Goal: Transaction & Acquisition: Purchase product/service

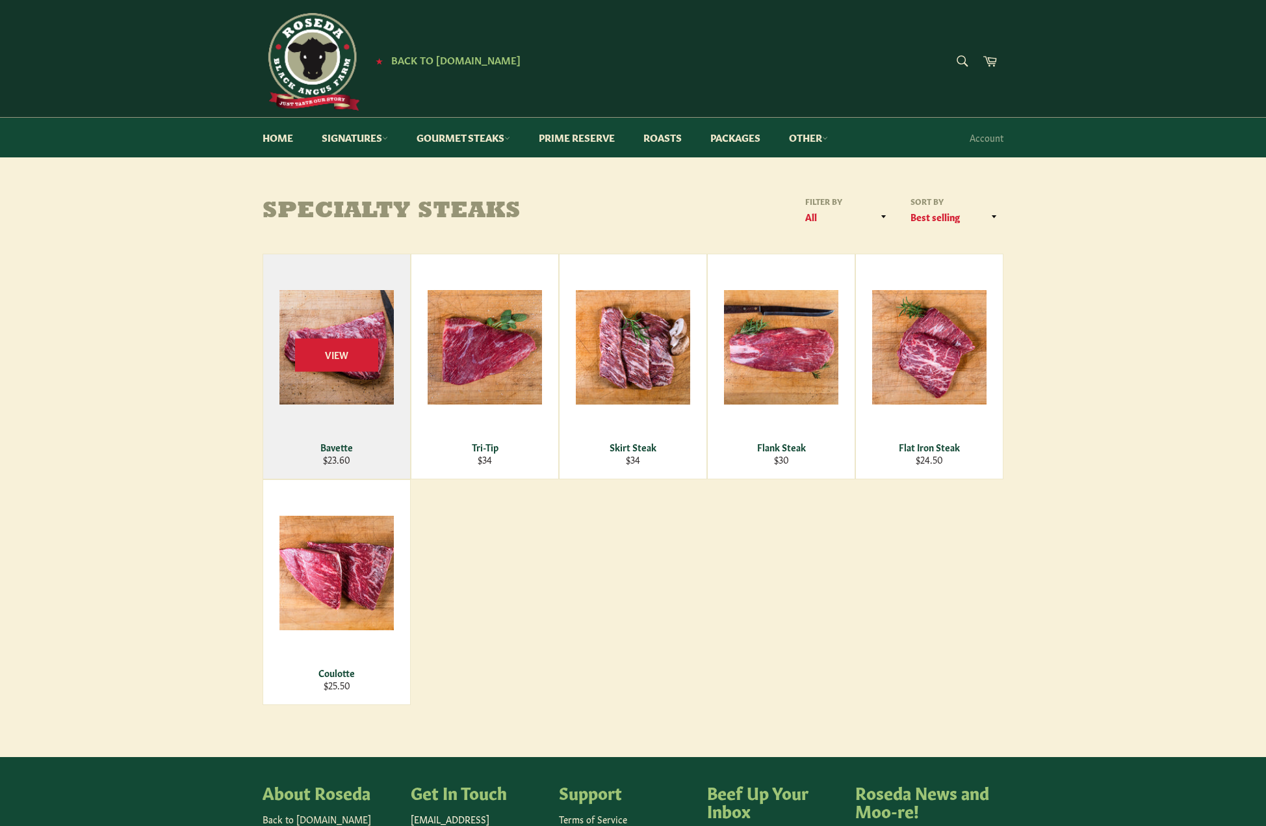
click at [346, 447] on div "Bavette" at bounding box center [337, 447] width 131 height 12
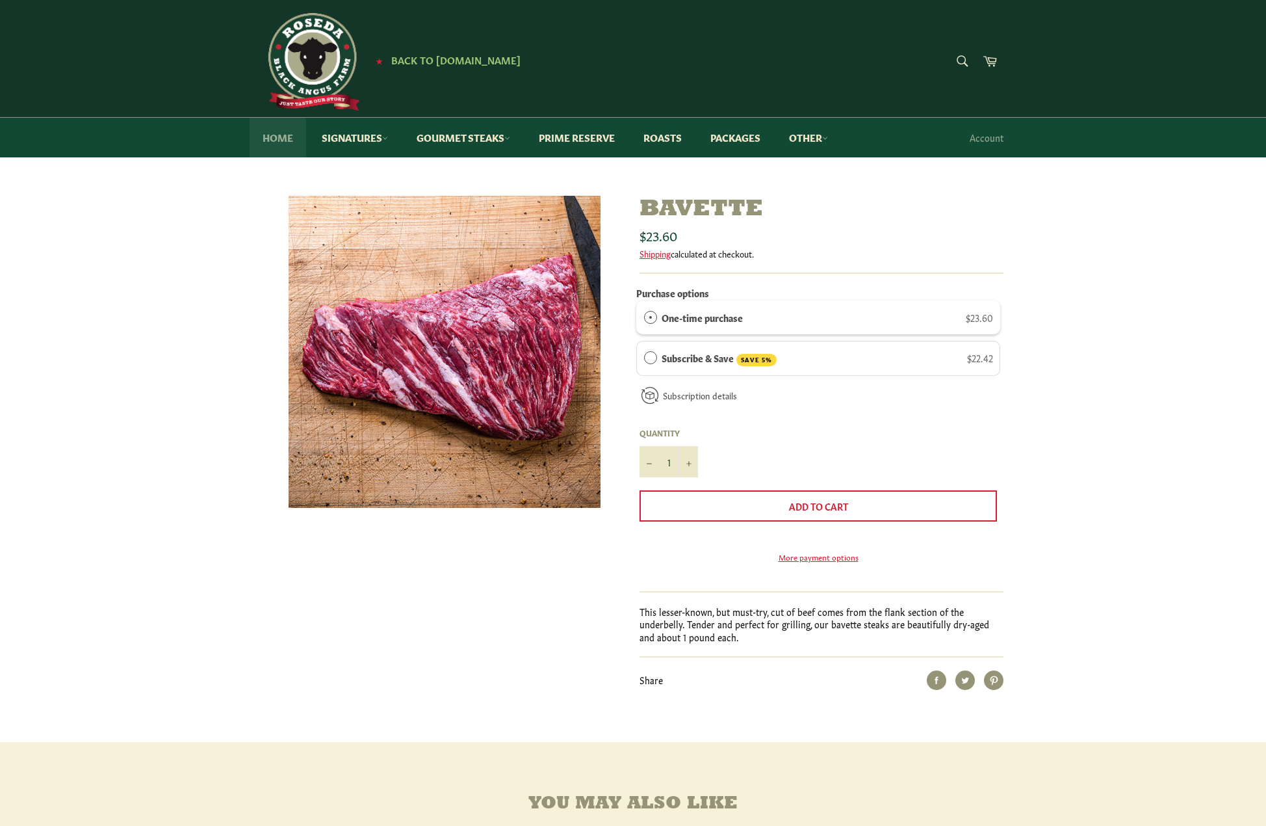
click at [285, 137] on link "Home" at bounding box center [278, 138] width 57 height 40
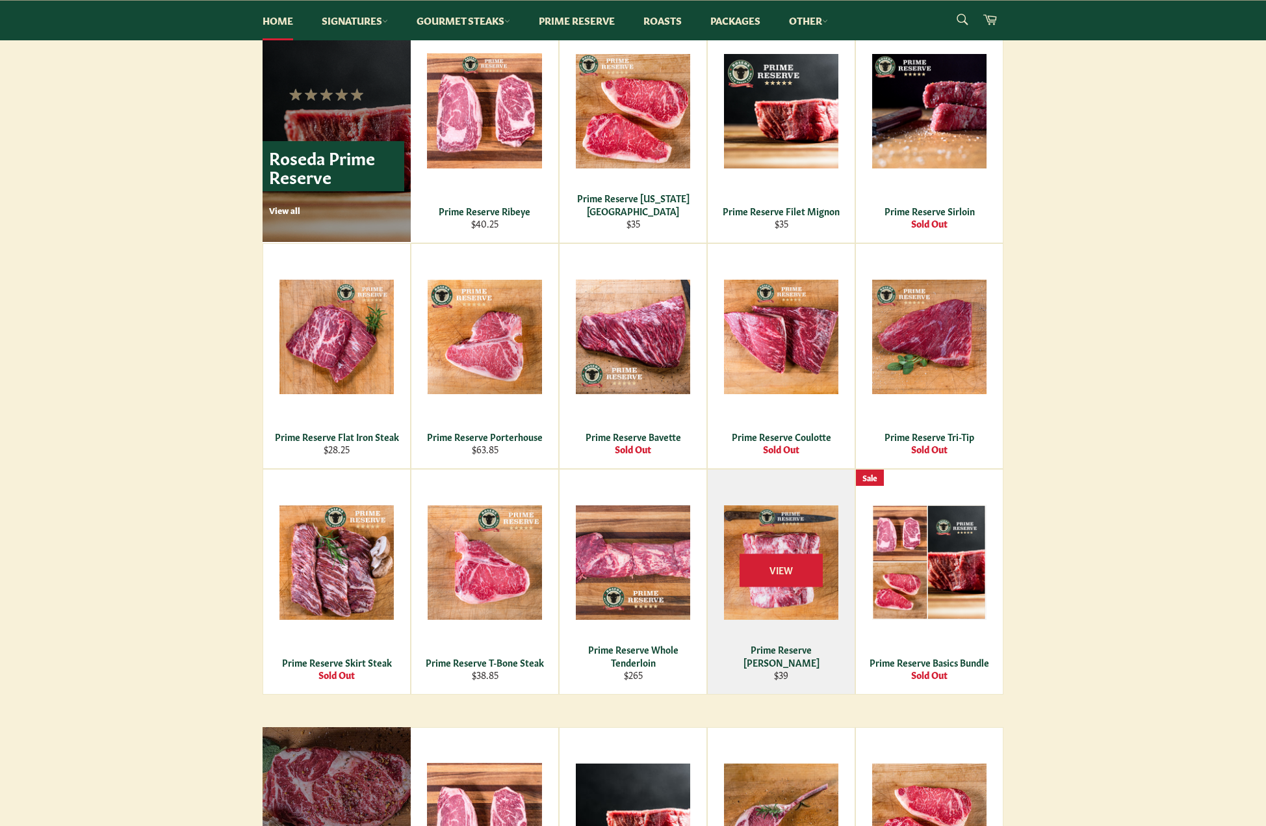
scroll to position [837, 0]
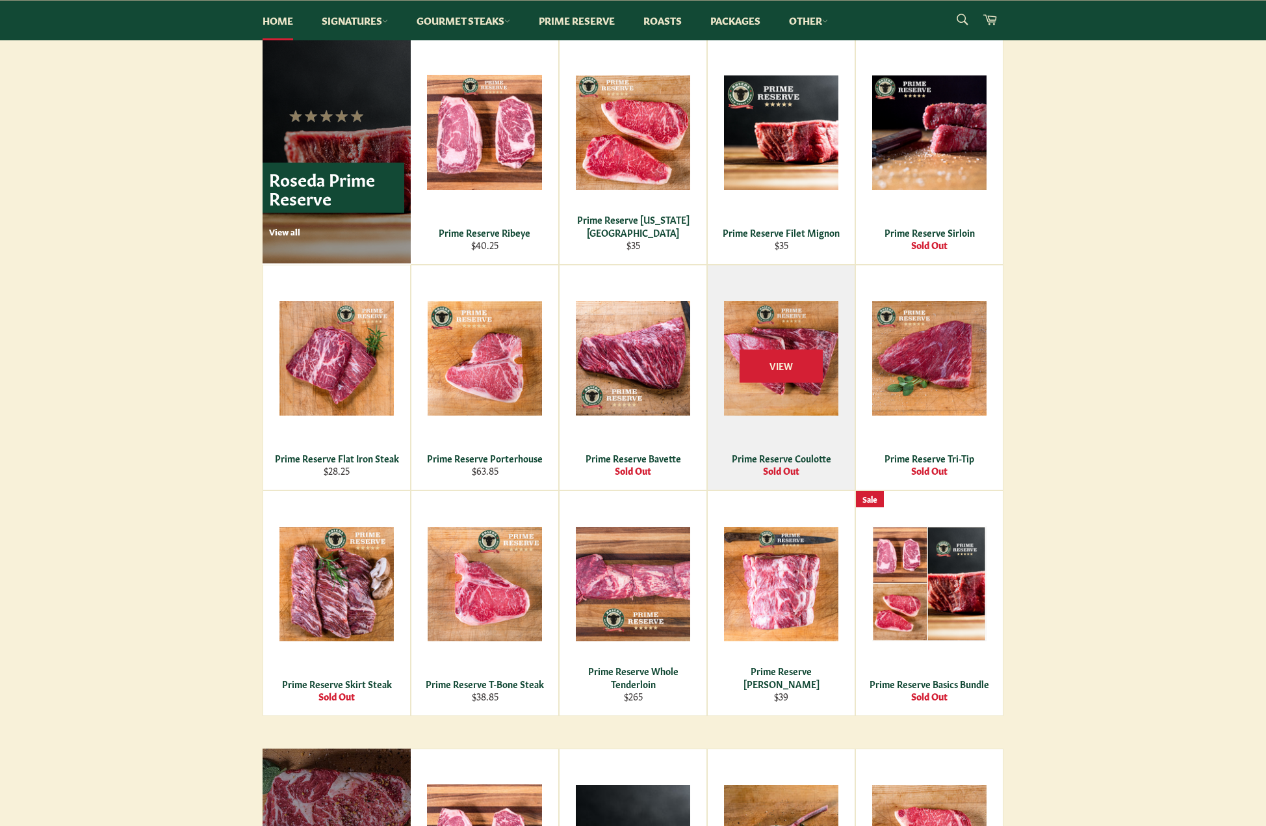
click at [765, 424] on div "View" at bounding box center [781, 377] width 147 height 224
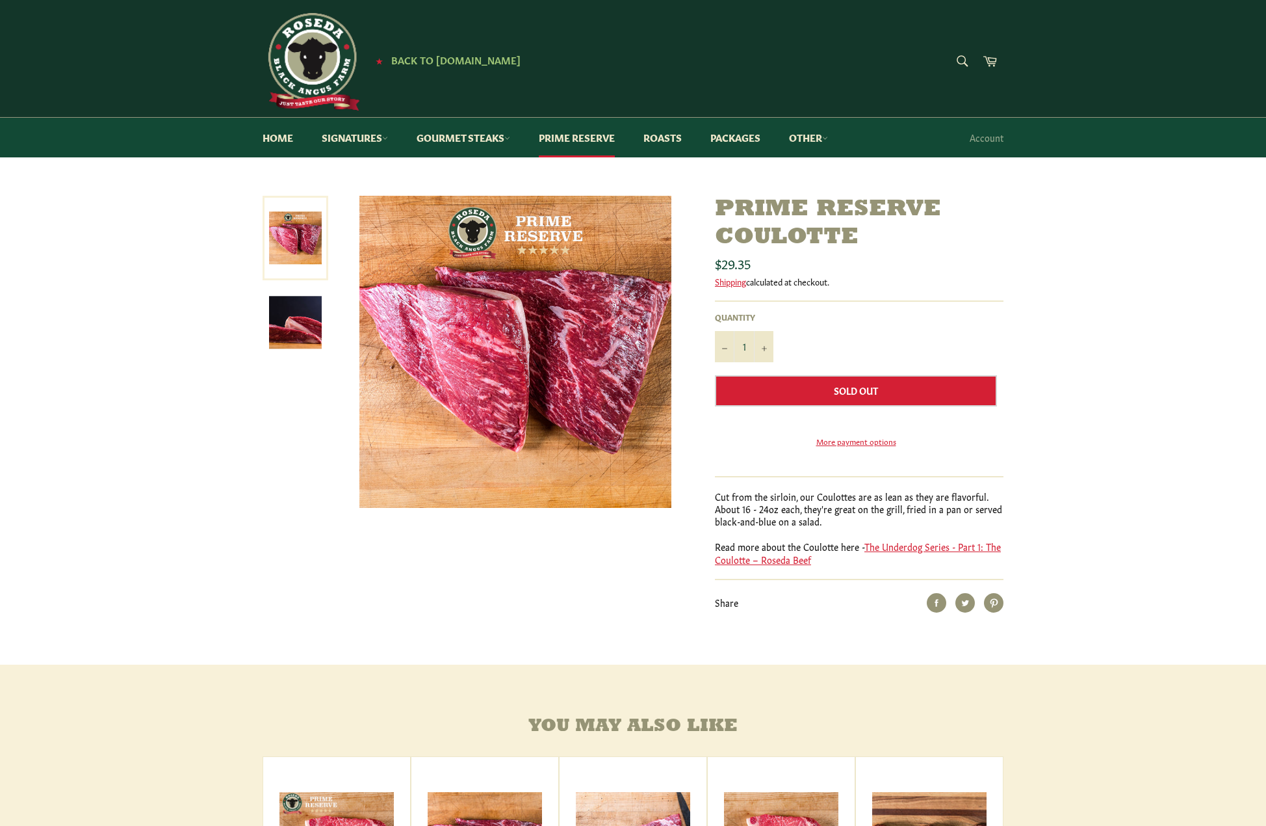
click at [306, 322] on img at bounding box center [295, 322] width 53 height 53
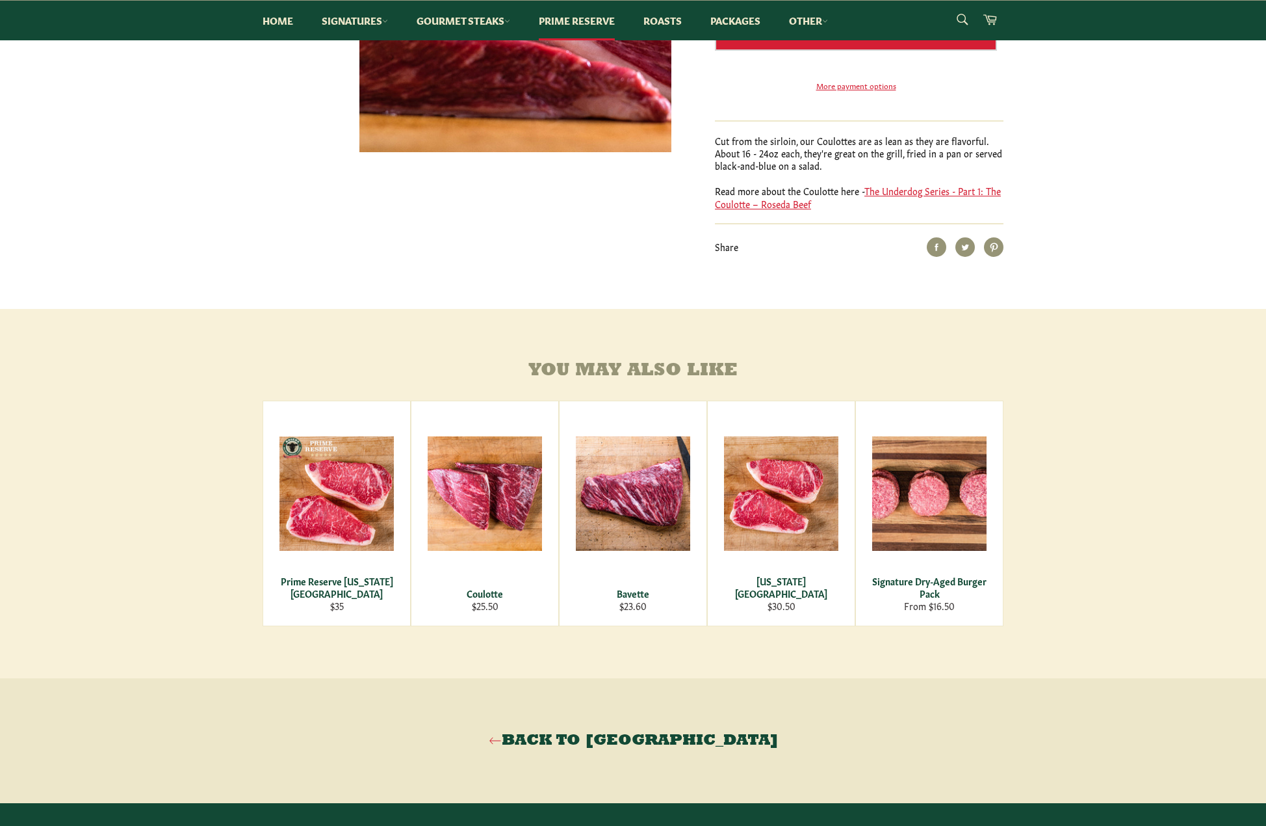
scroll to position [325, 0]
